Goal: Check status: Check status

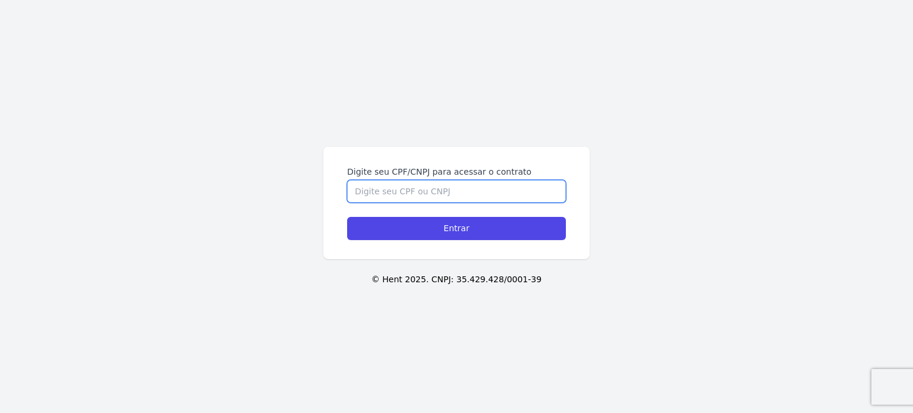
click at [379, 197] on input "Digite seu CPF/CNPJ para acessar o contrato" at bounding box center [456, 191] width 219 height 23
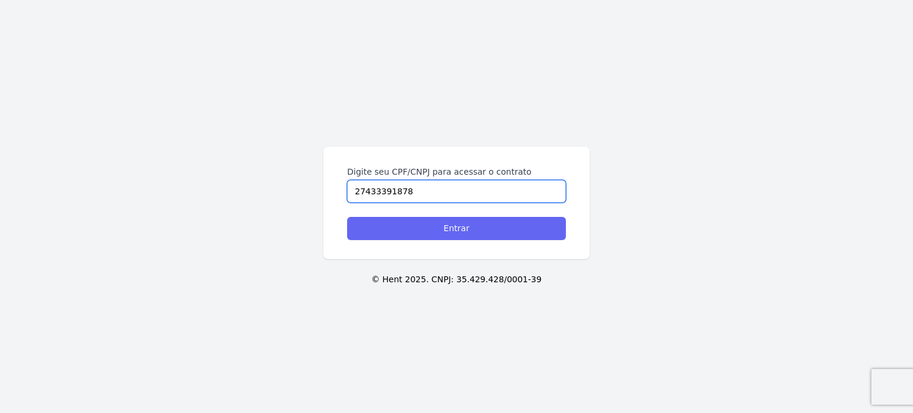
type input "27433391878"
click at [452, 223] on input "Entrar" at bounding box center [456, 228] width 219 height 23
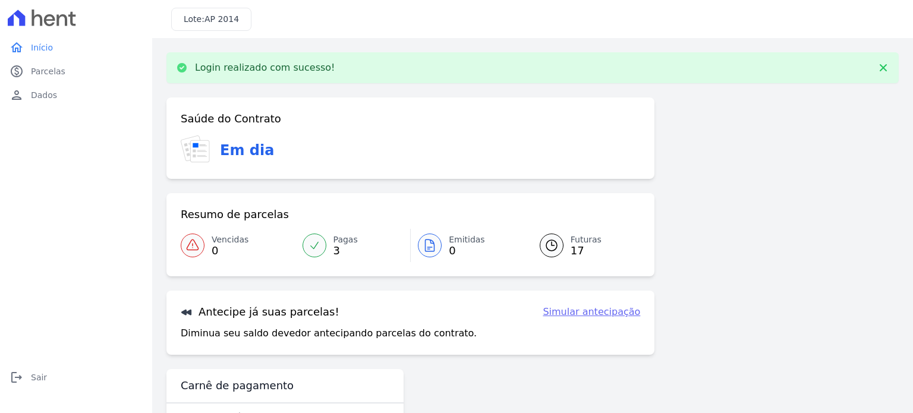
click at [320, 241] on div at bounding box center [314, 246] width 24 height 24
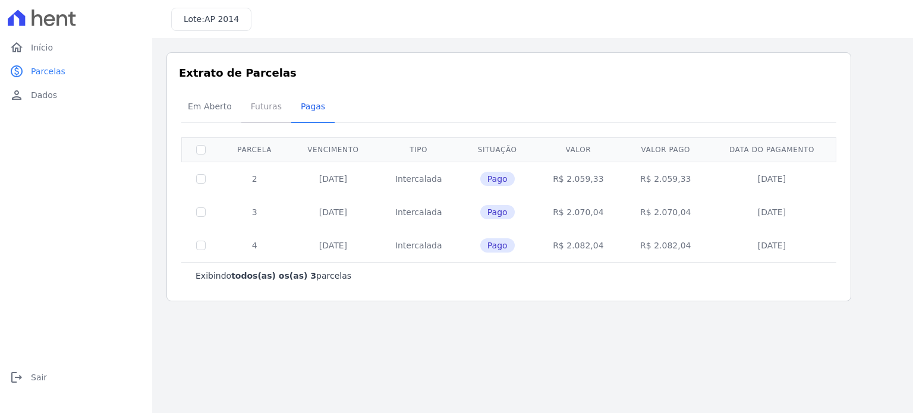
click at [266, 107] on span "Futuras" at bounding box center [266, 106] width 45 height 24
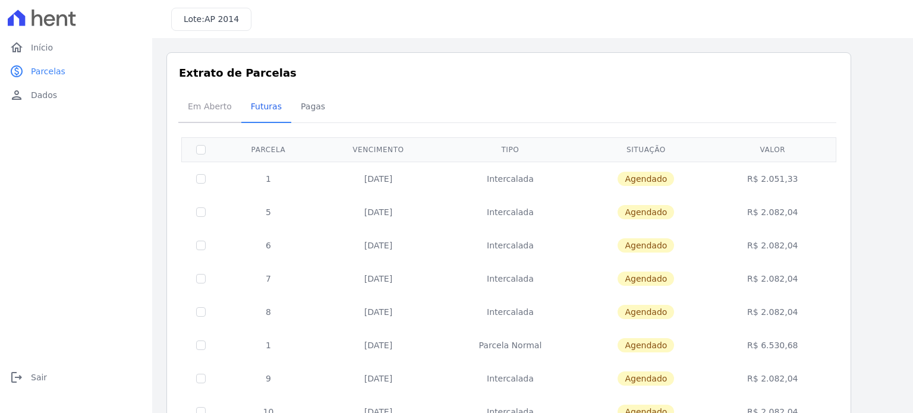
click at [202, 105] on span "Em Aberto" at bounding box center [210, 106] width 58 height 24
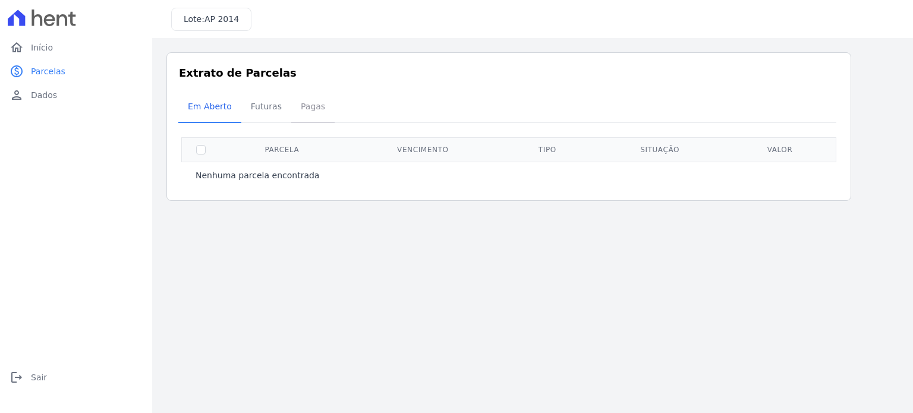
click at [303, 105] on span "Pagas" at bounding box center [313, 106] width 39 height 24
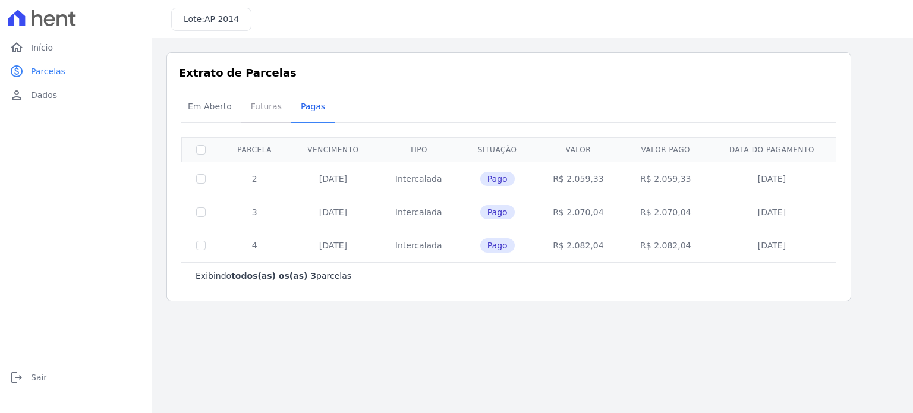
click at [260, 103] on span "Futuras" at bounding box center [266, 106] width 45 height 24
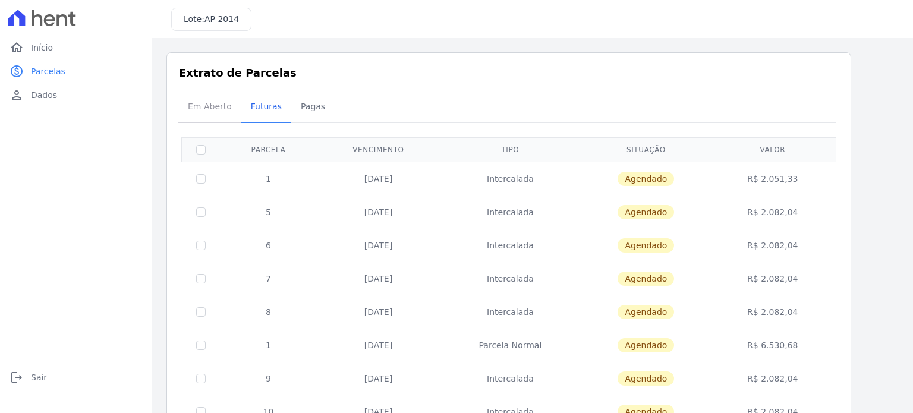
click at [200, 104] on span "Em Aberto" at bounding box center [210, 106] width 58 height 24
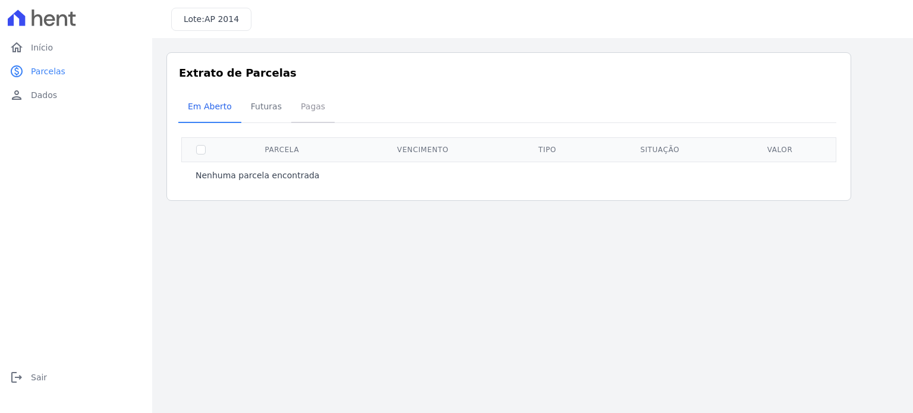
click at [311, 111] on span "Pagas" at bounding box center [313, 106] width 39 height 24
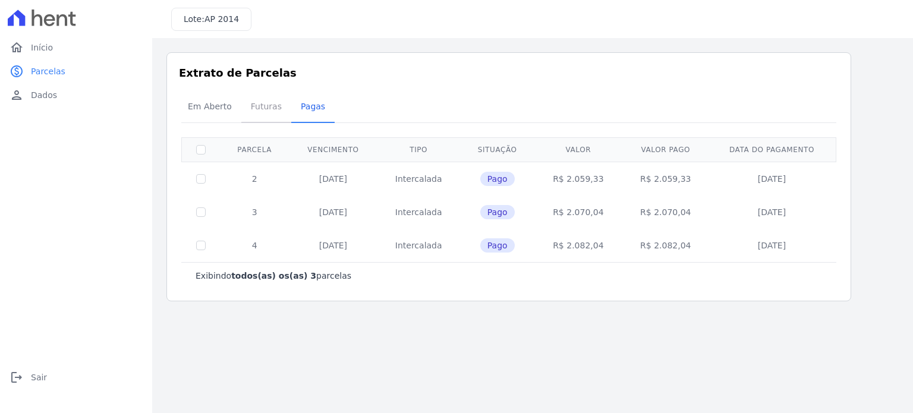
click at [263, 109] on span "Futuras" at bounding box center [266, 106] width 45 height 24
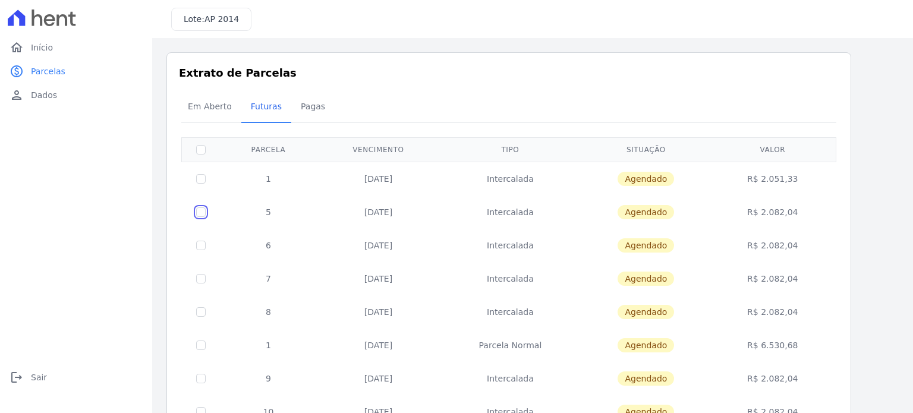
click at [197, 184] on input "checkbox" at bounding box center [201, 179] width 10 height 10
checkbox input "true"
click at [197, 184] on input "checkbox" at bounding box center [201, 179] width 10 height 10
checkbox input "false"
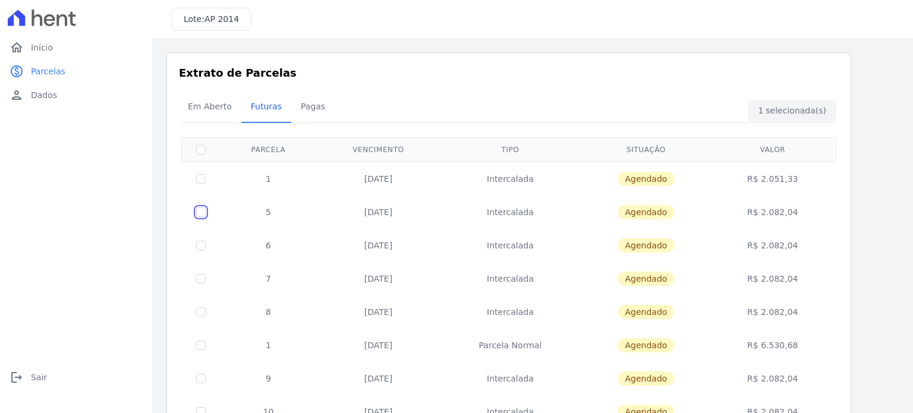
checkbox input "false"
click at [45, 98] on span "Dados" at bounding box center [44, 95] width 26 height 12
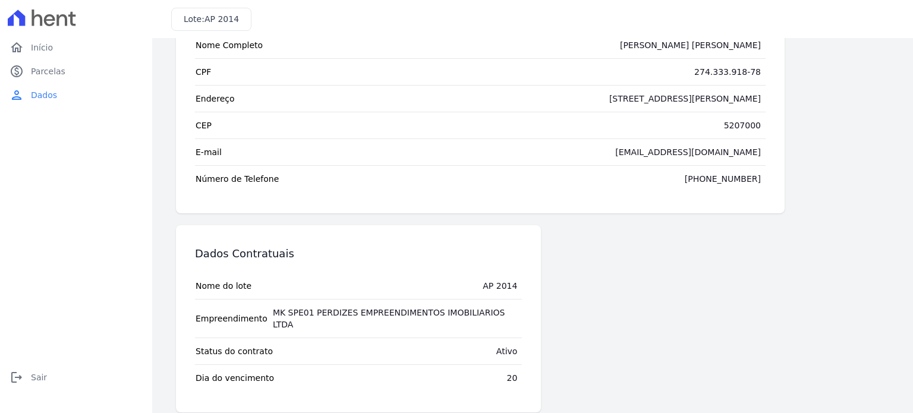
scroll to position [74, 0]
click at [55, 73] on span "Parcelas" at bounding box center [48, 71] width 34 height 12
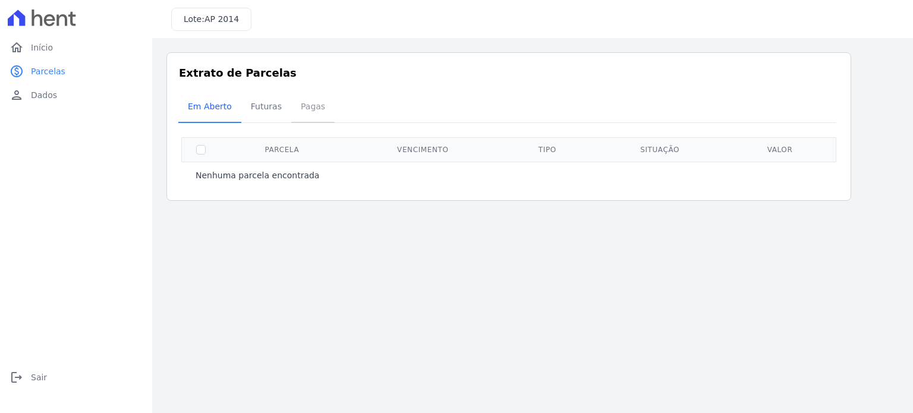
click at [304, 108] on span "Pagas" at bounding box center [313, 106] width 39 height 24
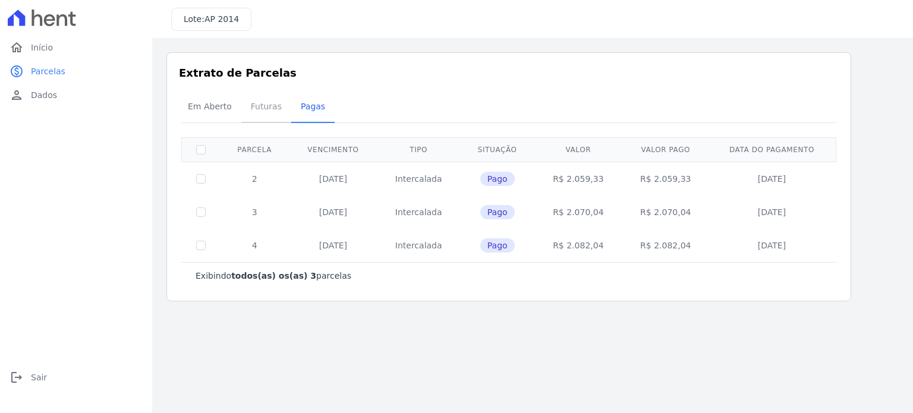
click at [268, 106] on span "Futuras" at bounding box center [266, 106] width 45 height 24
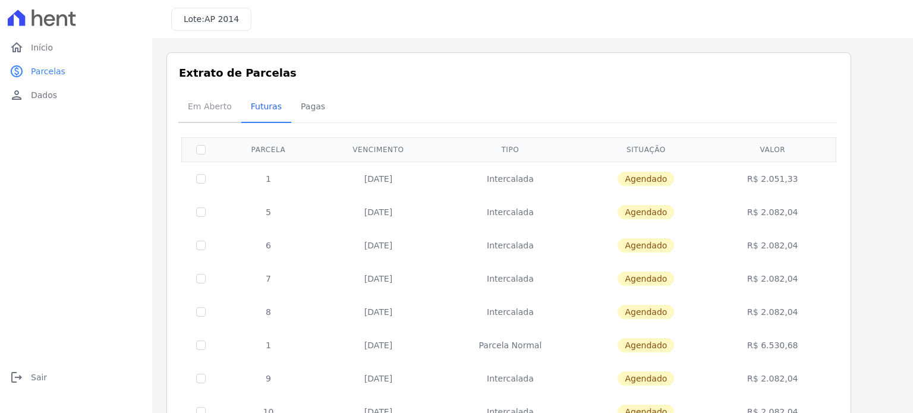
click at [204, 108] on span "Em Aberto" at bounding box center [210, 106] width 58 height 24
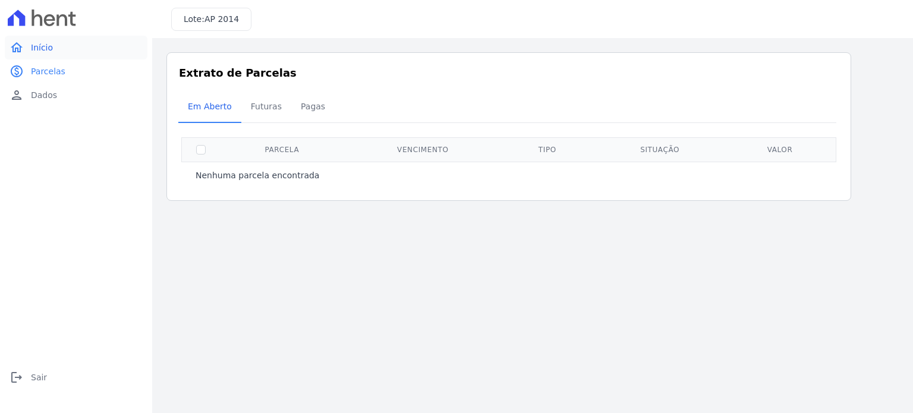
click at [43, 54] on link "home Início" at bounding box center [76, 48] width 143 height 24
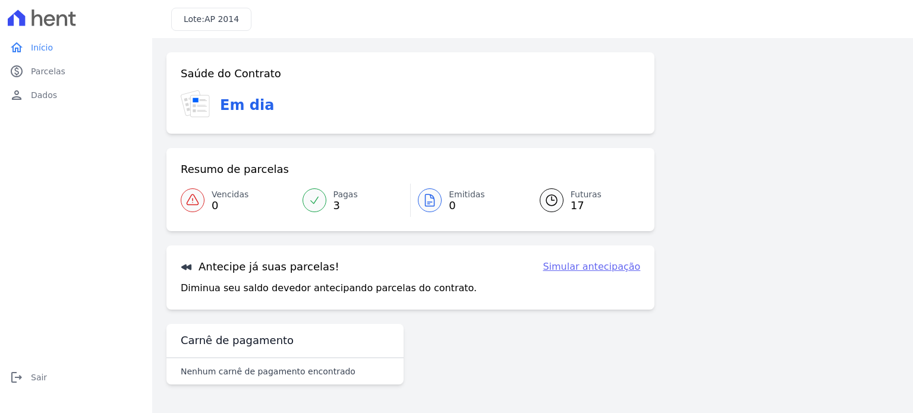
click at [601, 269] on link "Simular antecipação" at bounding box center [591, 267] width 97 height 14
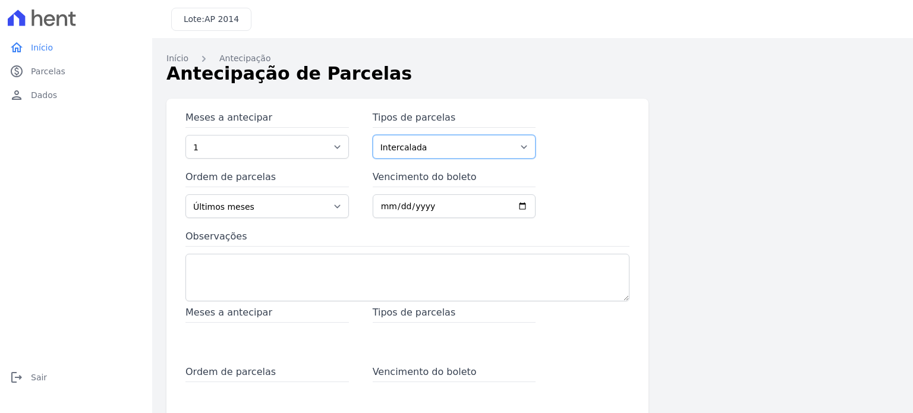
click at [478, 147] on select "Intercalada Parcela Normal Sinal" at bounding box center [454, 147] width 163 height 24
click at [178, 58] on link "Início" at bounding box center [177, 58] width 22 height 12
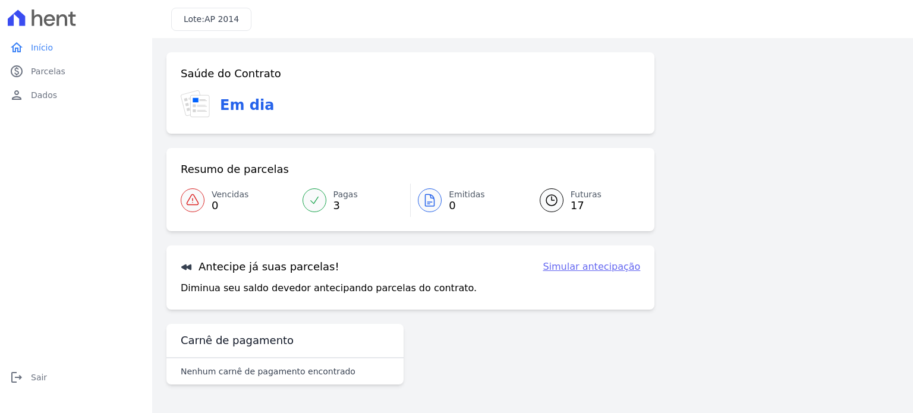
click at [580, 197] on span "Futuras" at bounding box center [585, 194] width 31 height 12
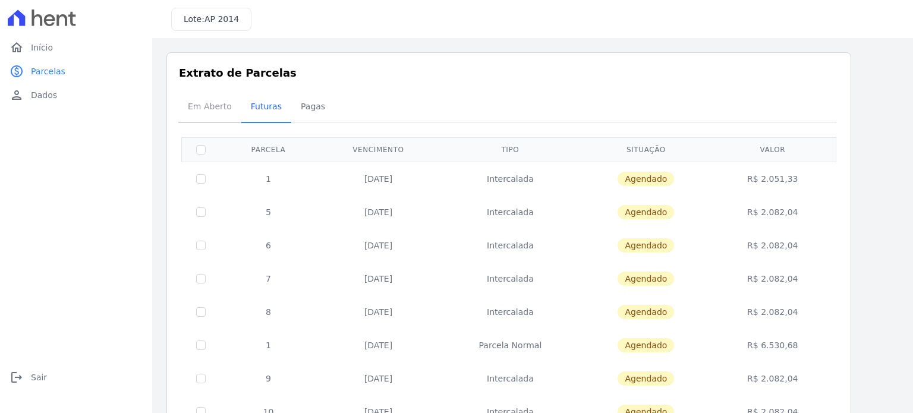
click at [217, 105] on span "Em Aberto" at bounding box center [210, 106] width 58 height 24
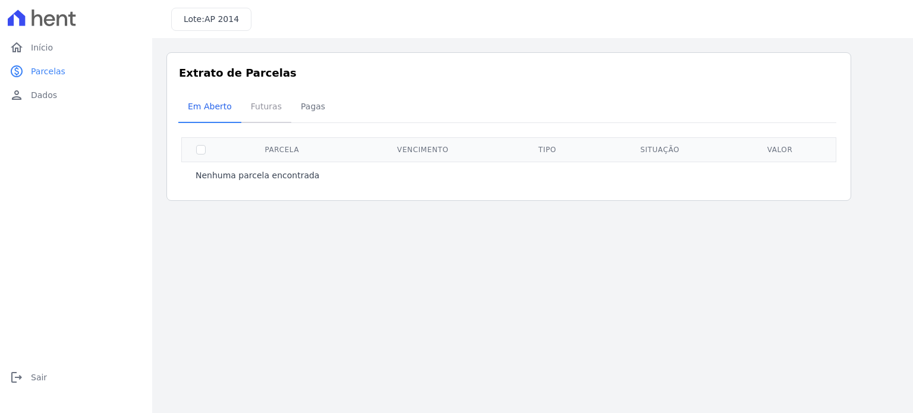
click at [269, 106] on span "Futuras" at bounding box center [266, 106] width 45 height 24
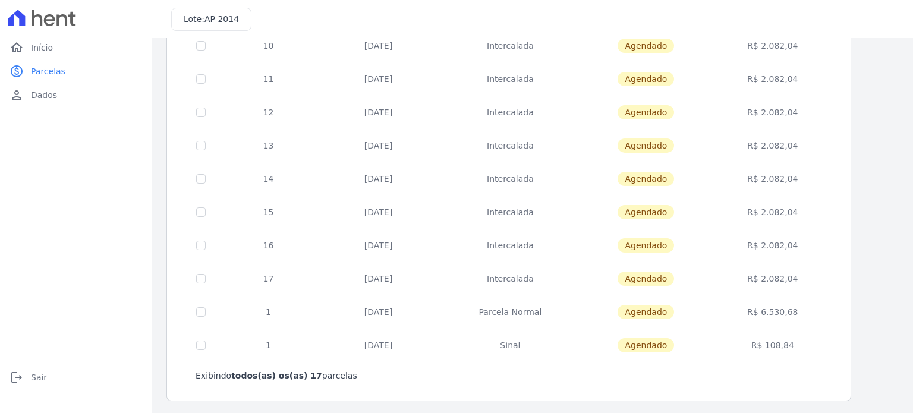
scroll to position [367, 0]
